Goal: Task Accomplishment & Management: Manage account settings

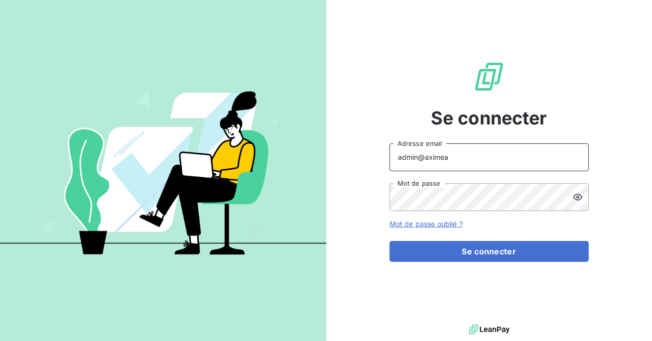
click at [462, 165] on input "admin@aximea" at bounding box center [489, 157] width 199 height 28
type input "admin@itlinkbenelux"
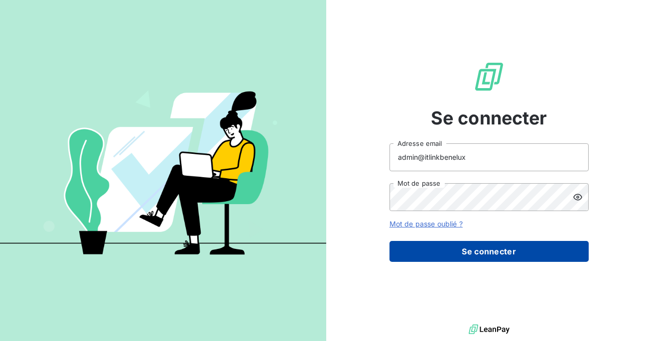
click at [462, 247] on button "Se connecter" at bounding box center [489, 251] width 199 height 21
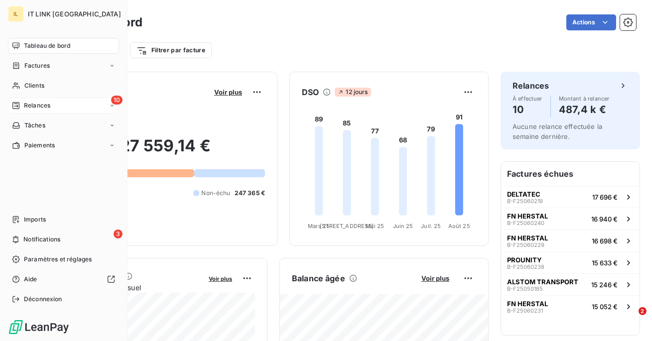
click at [46, 108] on span "Relances" at bounding box center [37, 105] width 26 height 9
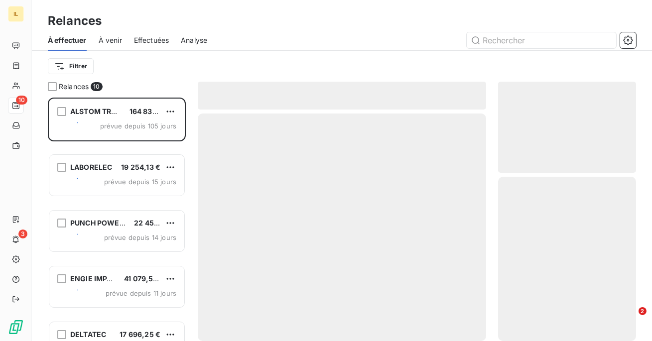
scroll to position [244, 138]
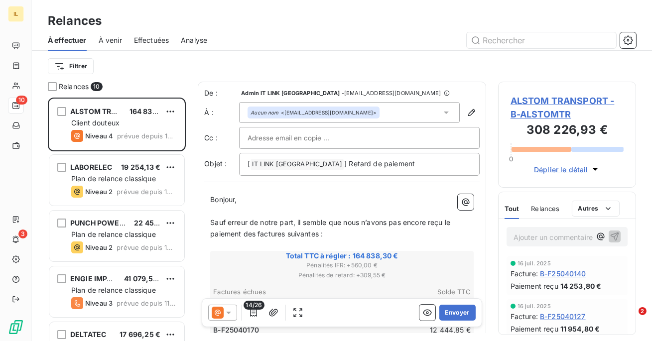
click at [147, 36] on span "Effectuées" at bounding box center [151, 40] width 35 height 10
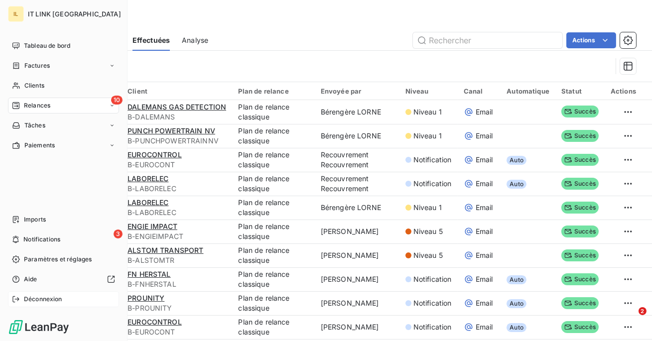
click at [29, 306] on div "Déconnexion" at bounding box center [63, 299] width 111 height 16
